Goal: Task Accomplishment & Management: Complete application form

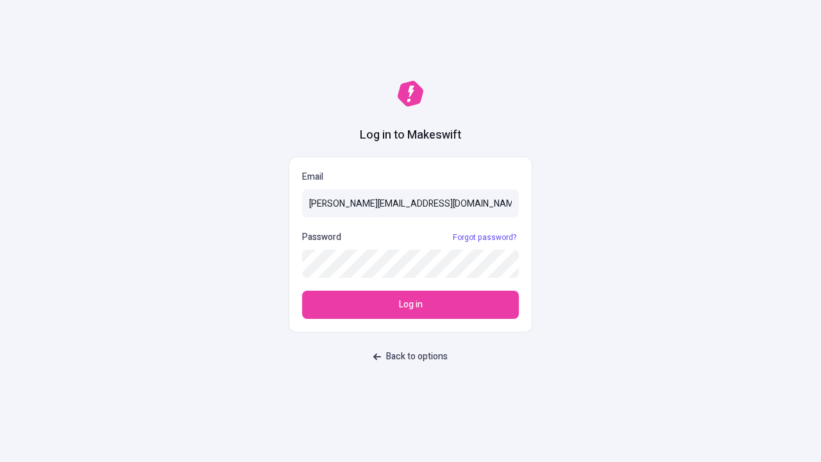
type input "sasha+test-ui@makeswift.com"
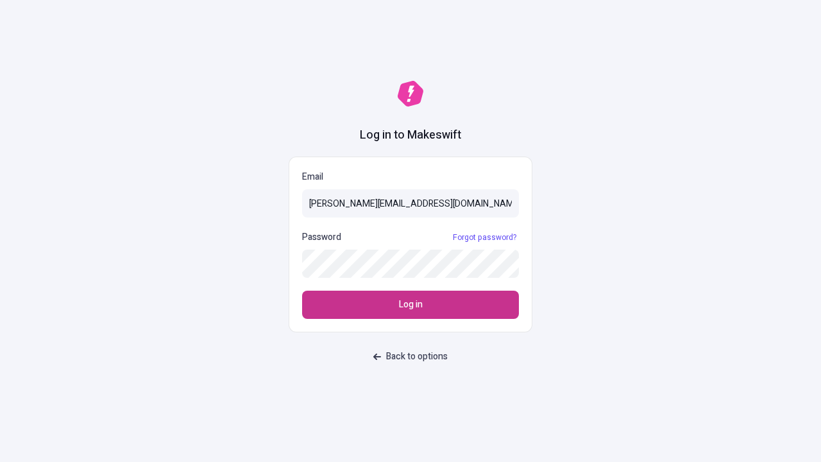
click at [411, 305] on span "Log in" at bounding box center [411, 305] width 24 height 14
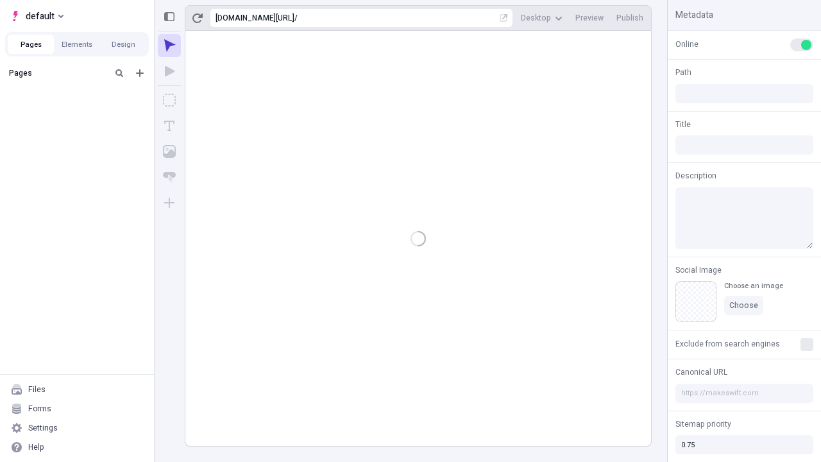
type input "/deep-link-stultus"
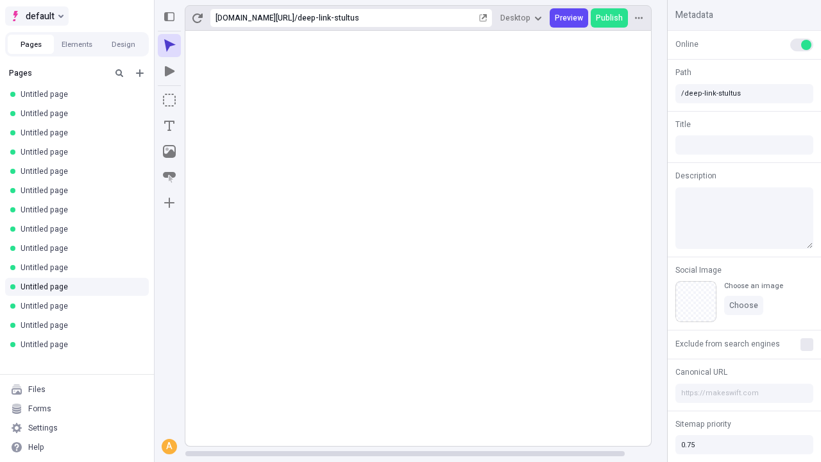
click at [36, 16] on span "default" at bounding box center [40, 15] width 29 height 15
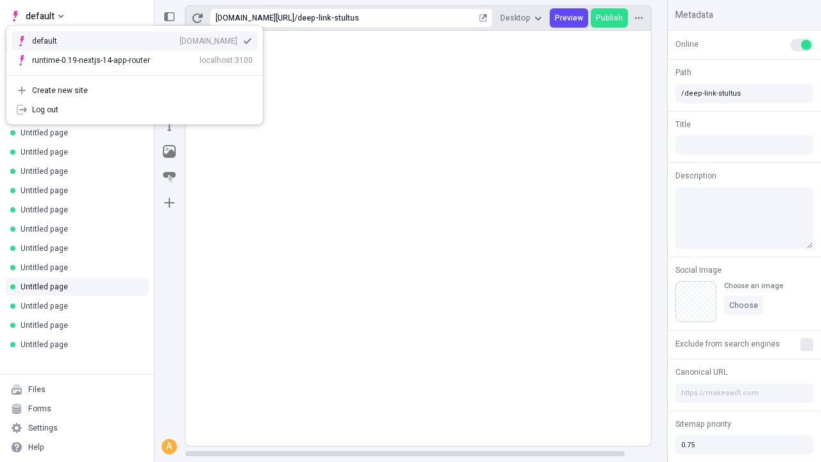
click at [180, 39] on div "[DOMAIN_NAME]" at bounding box center [209, 41] width 58 height 10
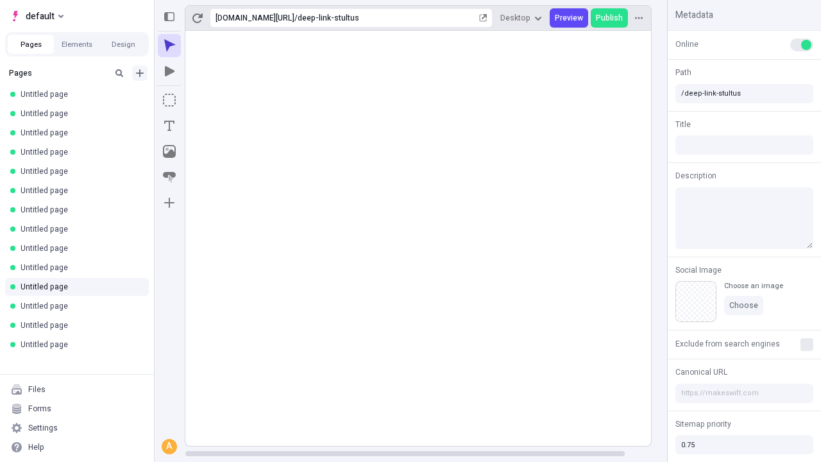
click at [140, 73] on icon "Add new" at bounding box center [140, 73] width 8 height 8
click at [208, 99] on span "Blank page" at bounding box center [216, 99] width 80 height 10
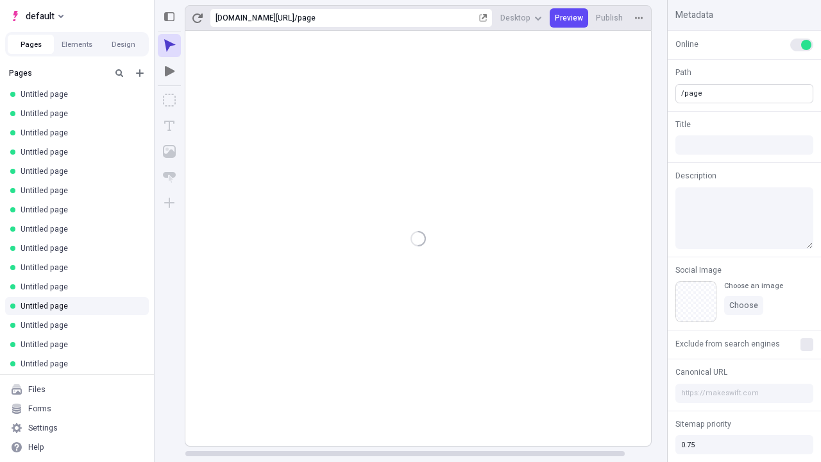
type input "/page"
